Goal: Task Accomplishment & Management: Use online tool/utility

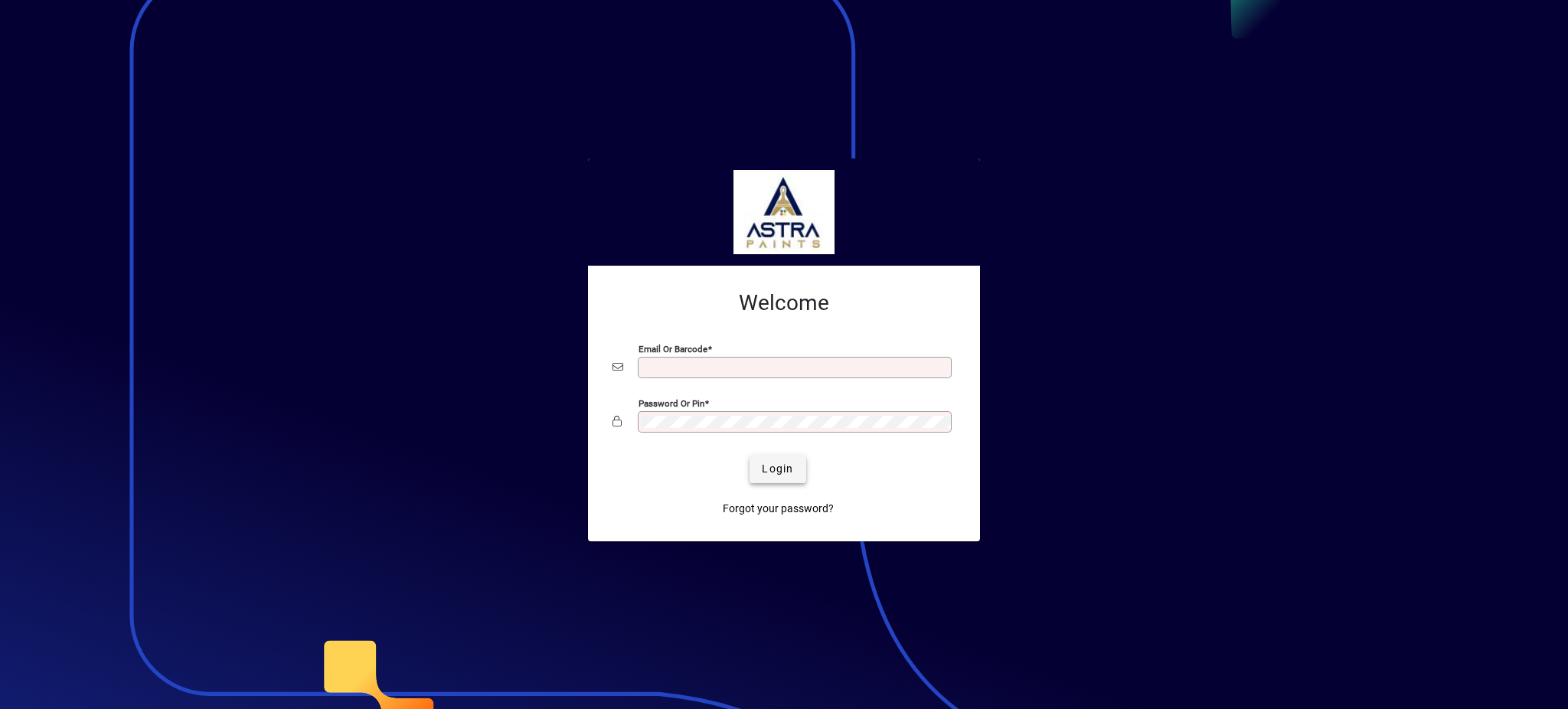
type input "**********"
click at [784, 473] on span "Login" at bounding box center [777, 469] width 31 height 16
